Goal: Transaction & Acquisition: Book appointment/travel/reservation

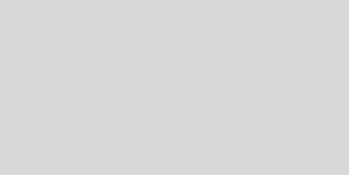
select select "es"
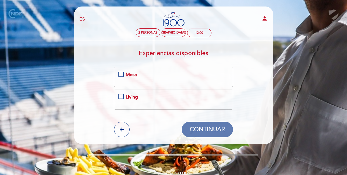
click at [122, 74] on div "Mesa" at bounding box center [174, 74] width 110 height 7
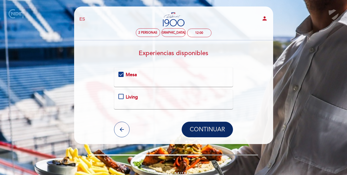
click at [197, 131] on span "CONTINUAR" at bounding box center [207, 129] width 35 height 7
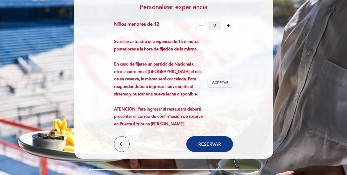
scroll to position [72, 0]
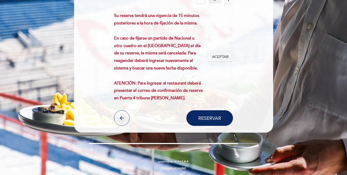
click at [210, 117] on span "Reservar" at bounding box center [210, 118] width 23 height 6
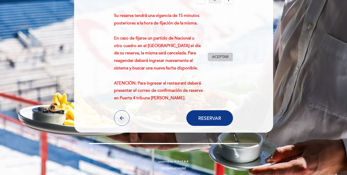
click at [223, 57] on span "Aceptar" at bounding box center [220, 56] width 17 height 5
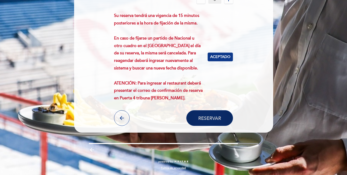
click at [210, 118] on span "Reservar" at bounding box center [210, 118] width 23 height 6
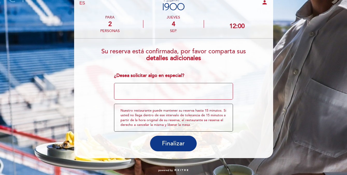
scroll to position [25, 0]
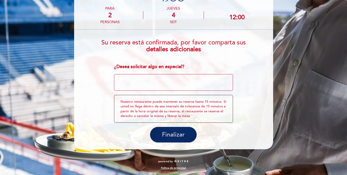
click at [175, 133] on span "Finalizar" at bounding box center [173, 134] width 23 height 7
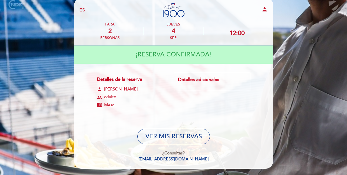
scroll to position [0, 0]
